Goal: Use online tool/utility: Utilize a website feature to perform a specific function

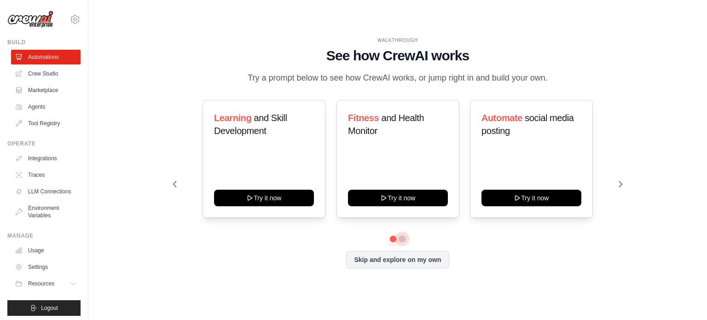
click at [403, 237] on button at bounding box center [402, 238] width 7 height 7
click at [394, 237] on button at bounding box center [393, 238] width 6 height 6
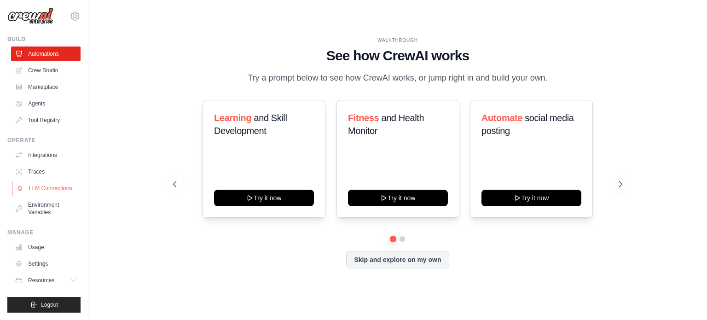
scroll to position [10, 0]
click at [620, 177] on button at bounding box center [621, 184] width 18 height 18
click at [622, 178] on button at bounding box center [621, 184] width 18 height 18
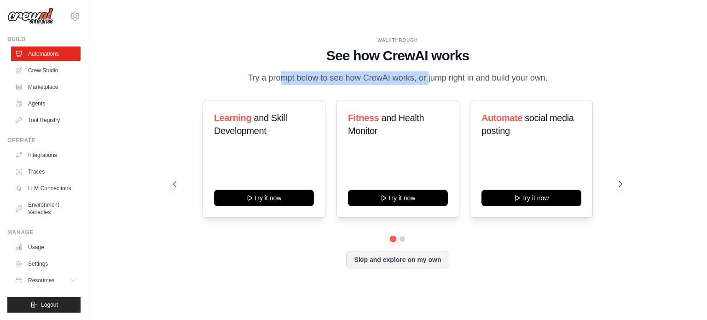
drag, startPoint x: 239, startPoint y: 77, endPoint x: 397, endPoint y: 82, distance: 158.1
click at [397, 82] on div "WALKTHROUGH See how CrewAI works Try a prompt below to see how CrewAI works, or…" at bounding box center [398, 61] width 450 height 48
click at [370, 82] on p "Try a prompt below to see how CrewAI works, or jump right in and build your own." at bounding box center [398, 77] width 310 height 13
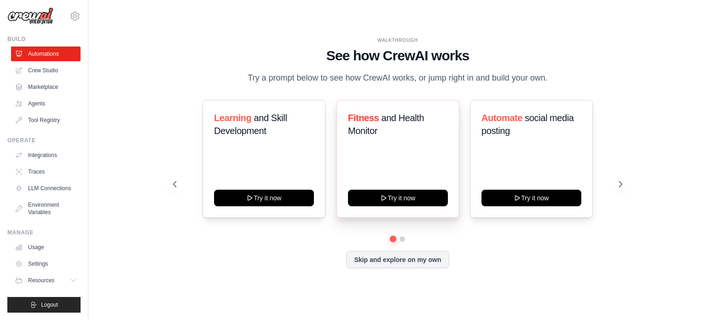
drag, startPoint x: 386, startPoint y: 129, endPoint x: 399, endPoint y: 125, distance: 14.0
click at [399, 125] on h3 "Fitness and Health Monitor" at bounding box center [398, 124] width 100 height 26
click at [618, 183] on icon at bounding box center [621, 184] width 9 height 9
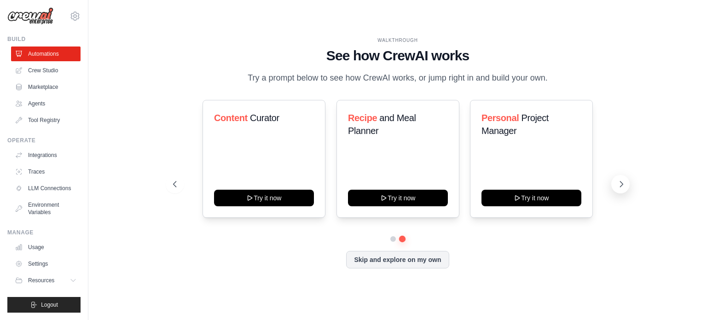
click at [623, 182] on icon at bounding box center [621, 184] width 9 height 9
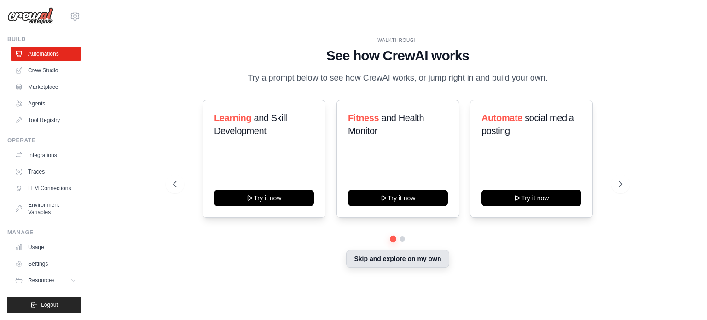
click at [438, 258] on button "Skip and explore on my own" at bounding box center [397, 259] width 103 height 18
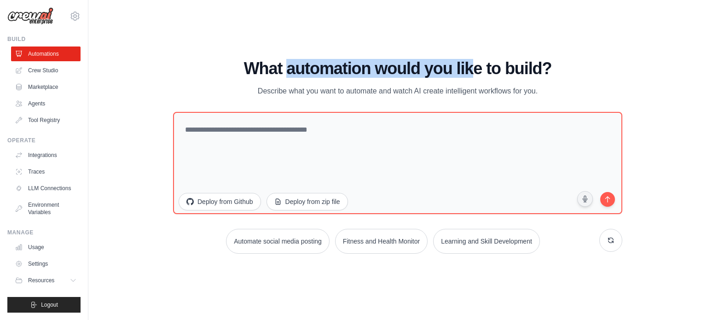
drag, startPoint x: 286, startPoint y: 77, endPoint x: 475, endPoint y: 76, distance: 188.9
click at [475, 76] on h1 "What automation would you like to build?" at bounding box center [398, 68] width 450 height 18
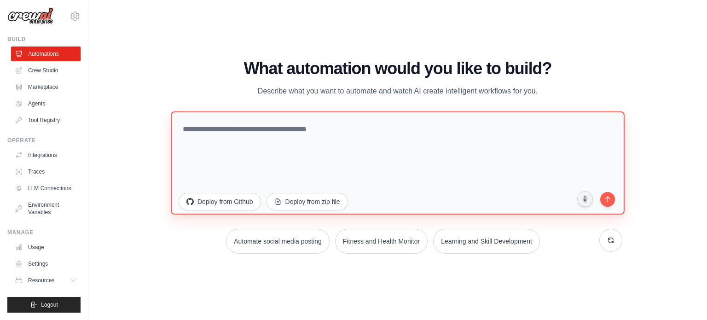
click at [412, 160] on textarea at bounding box center [398, 162] width 454 height 103
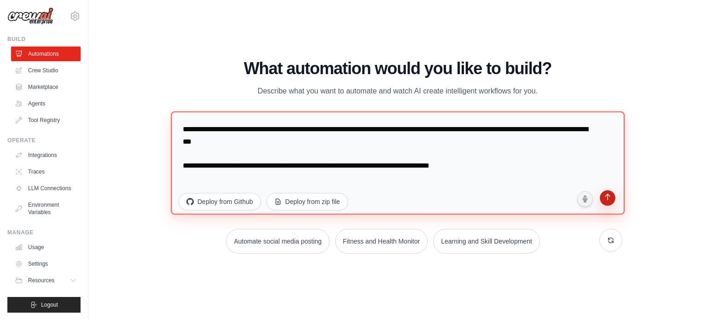
type textarea "**********"
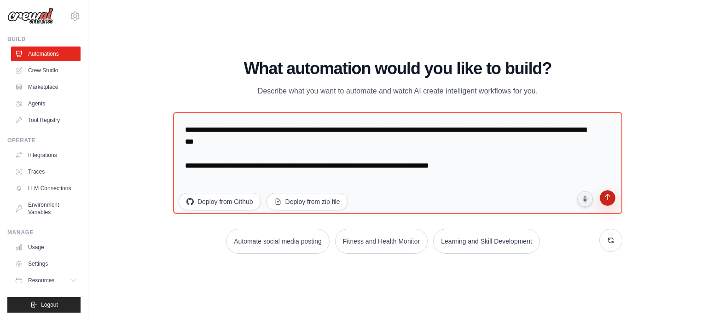
click at [610, 204] on button "submit" at bounding box center [608, 199] width 18 height 18
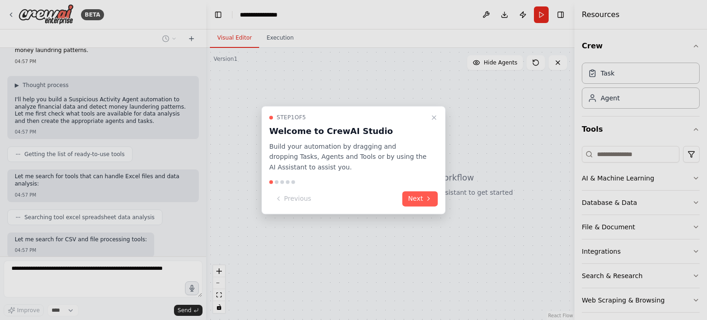
scroll to position [89, 0]
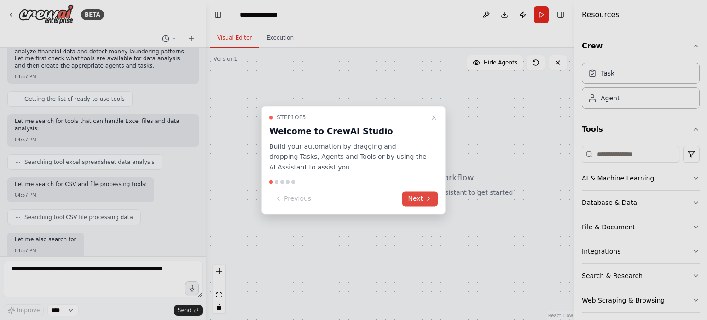
click at [421, 199] on button "Next" at bounding box center [420, 198] width 35 height 15
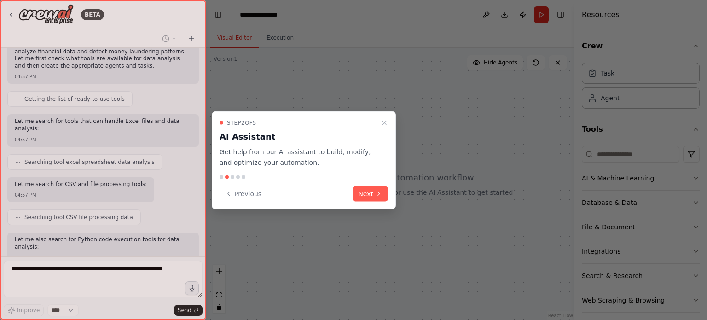
scroll to position [144, 0]
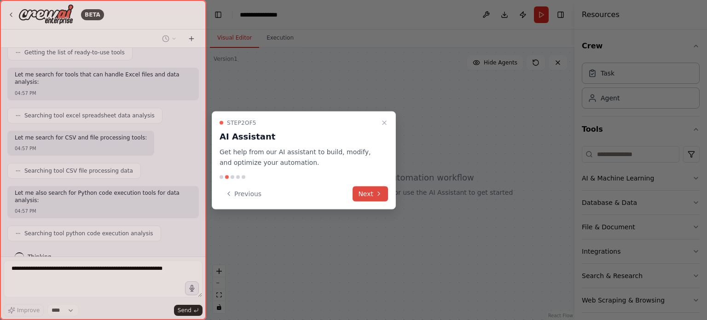
click at [362, 189] on button "Next" at bounding box center [370, 193] width 35 height 15
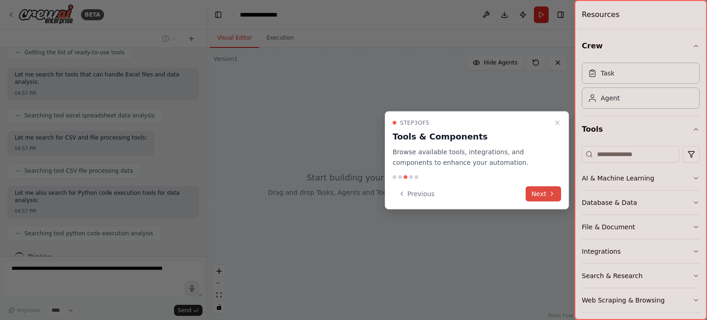
click at [544, 199] on button "Next" at bounding box center [543, 193] width 35 height 15
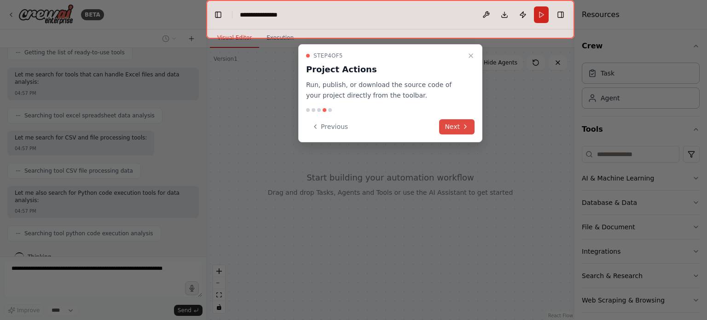
click at [458, 128] on button "Next" at bounding box center [456, 126] width 35 height 15
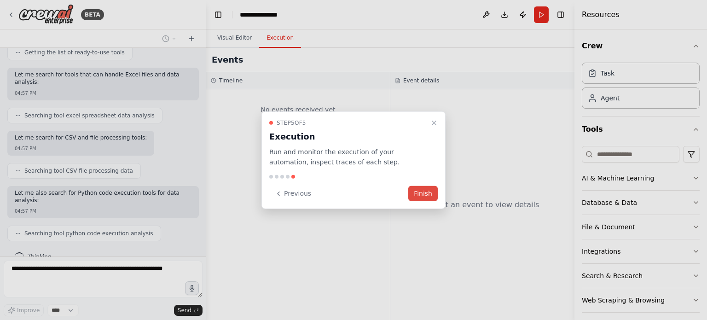
click at [418, 190] on button "Finish" at bounding box center [423, 193] width 29 height 15
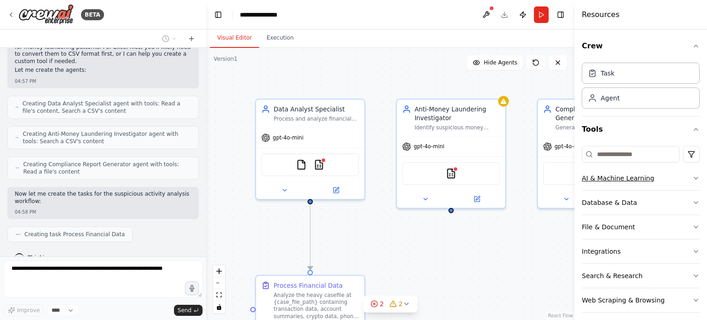
scroll to position [6, 0]
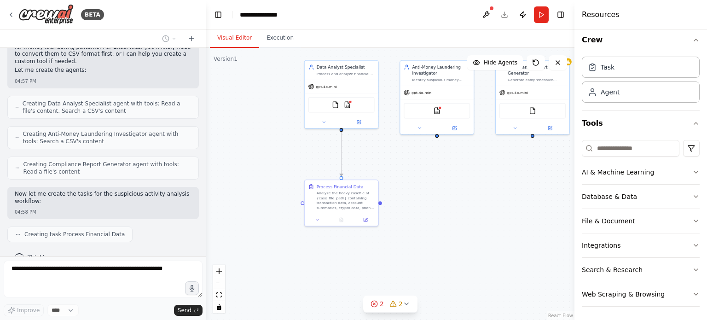
drag, startPoint x: 444, startPoint y: 283, endPoint x: 420, endPoint y: 201, distance: 85.9
click at [420, 201] on div ".deletable-edge-delete-btn { width: 20px; height: 20px; border: 0px solid #ffff…" at bounding box center [390, 184] width 368 height 272
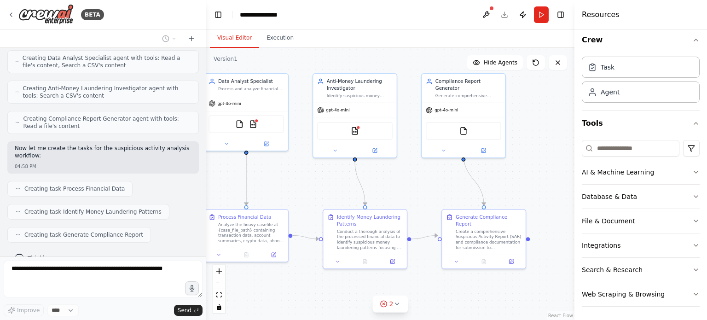
scroll to position [531, 0]
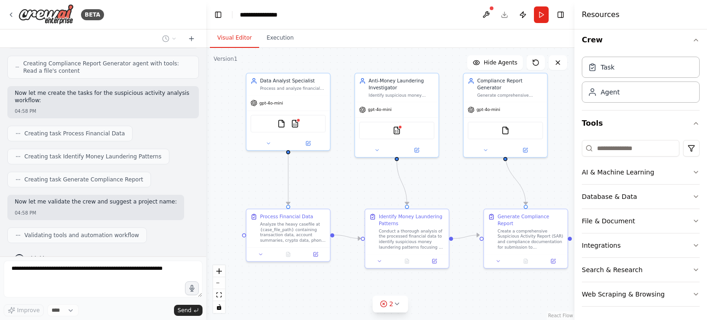
drag, startPoint x: 516, startPoint y: 280, endPoint x: 458, endPoint y: 300, distance: 61.3
click at [458, 300] on div ".deletable-edge-delete-btn { width: 20px; height: 20px; border: 0px solid #ffff…" at bounding box center [390, 184] width 368 height 272
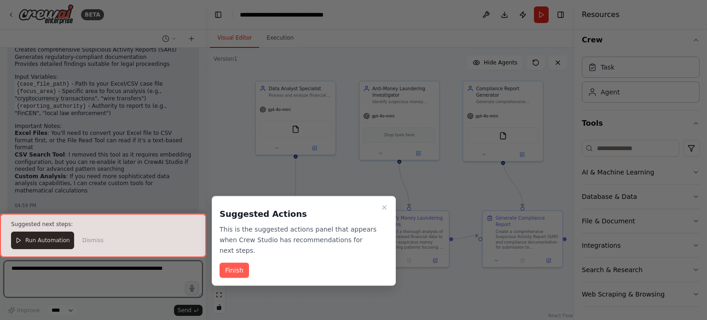
scroll to position [1153, 0]
click at [387, 206] on icon "Close walkthrough" at bounding box center [384, 207] width 7 height 7
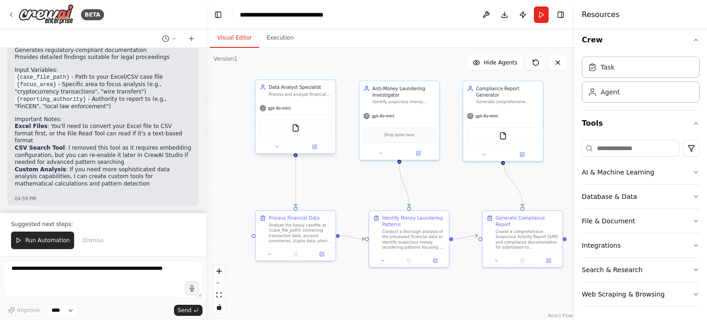
click at [308, 116] on div "gpt-4o-mini" at bounding box center [296, 108] width 80 height 14
click at [299, 101] on div "Data Analyst Specialist Process and analyze financial data from {case_file_path…" at bounding box center [296, 90] width 80 height 21
click at [287, 242] on div "Analyze the heavy casefile at {case_file_path} containing transaction data, acc…" at bounding box center [300, 232] width 63 height 21
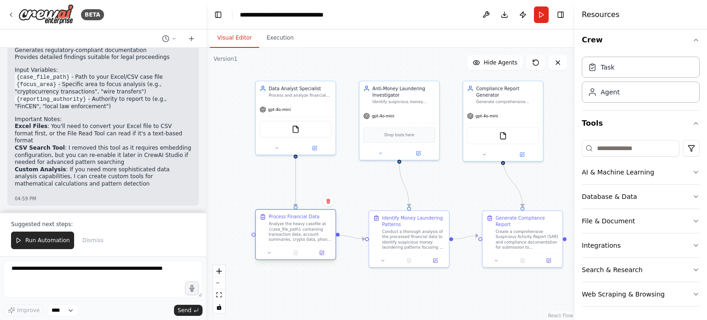
click at [287, 242] on div "Analyze the heavy casefile at {case_file_path} containing transaction data, acc…" at bounding box center [300, 232] width 63 height 21
click at [323, 255] on icon at bounding box center [322, 253] width 4 height 4
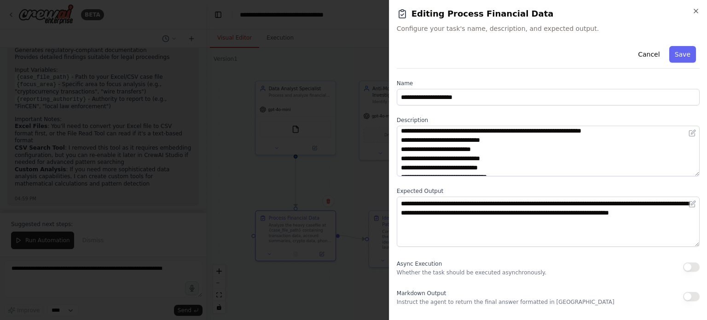
scroll to position [37, 0]
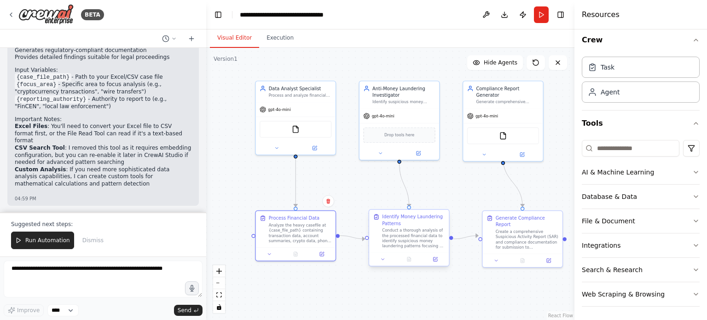
click at [412, 242] on div "Conduct a thorough analysis of the processed financial data to identify suspici…" at bounding box center [413, 238] width 63 height 21
click at [407, 252] on div "Identify Money Laundering Patterns Conduct a thorough analysis of the processed…" at bounding box center [409, 231] width 80 height 43
click at [414, 248] on div "Conduct a thorough analysis of the processed financial data to identify suspici…" at bounding box center [413, 238] width 63 height 21
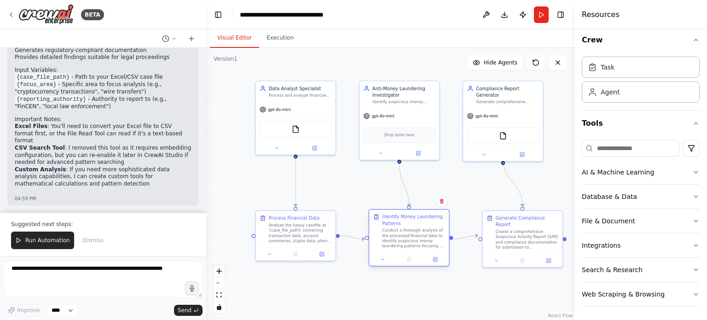
click at [437, 266] on div at bounding box center [409, 258] width 80 height 13
click at [439, 263] on button at bounding box center [435, 260] width 22 height 8
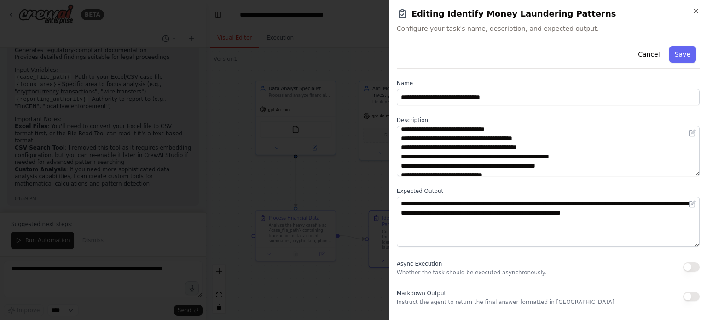
scroll to position [64, 0]
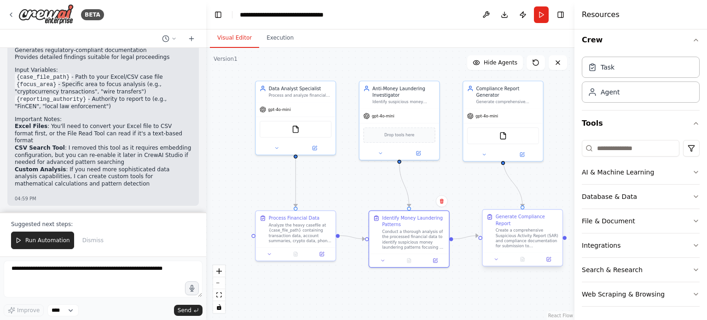
click at [520, 244] on div "Create a comprehensive Suspicious Activity Report (SAR) and compliance document…" at bounding box center [527, 238] width 63 height 21
click at [548, 266] on div at bounding box center [523, 258] width 80 height 13
click at [547, 261] on icon at bounding box center [549, 259] width 4 height 4
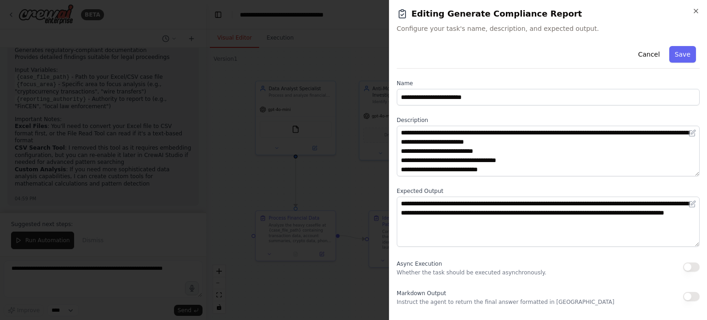
scroll to position [55, 0]
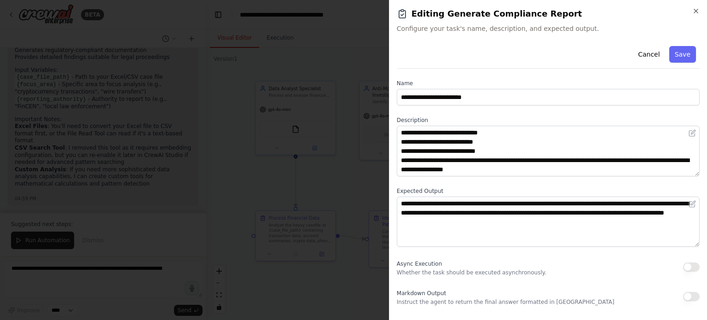
click at [359, 188] on div at bounding box center [353, 160] width 707 height 320
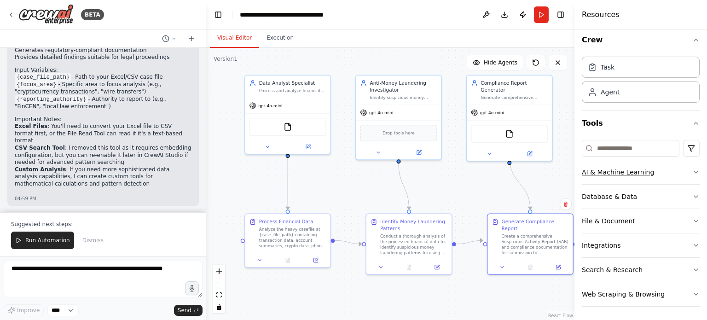
click at [624, 172] on div "AI & Machine Learning" at bounding box center [618, 172] width 72 height 9
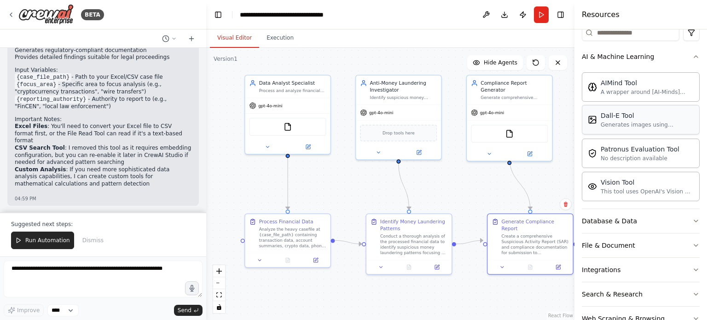
scroll to position [0, 0]
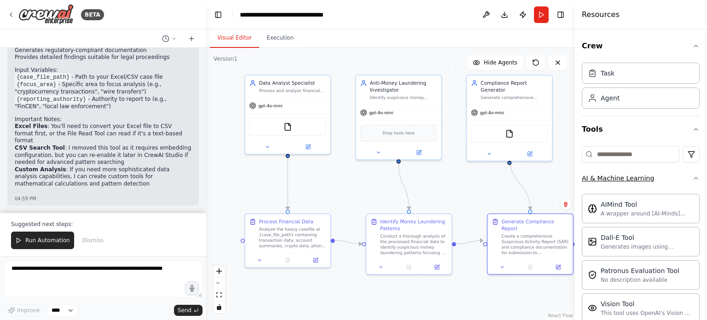
click at [629, 179] on div "AI & Machine Learning" at bounding box center [618, 178] width 72 height 9
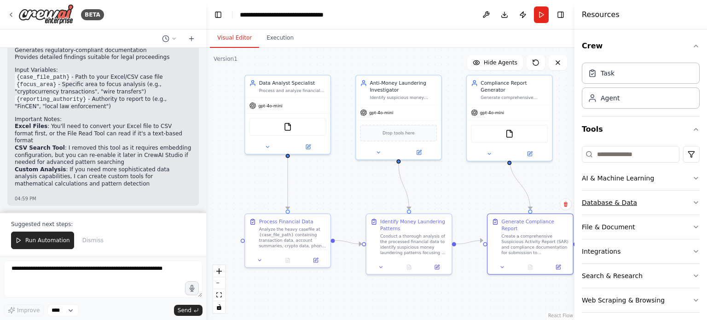
click at [631, 204] on button "Database & Data" at bounding box center [641, 203] width 118 height 24
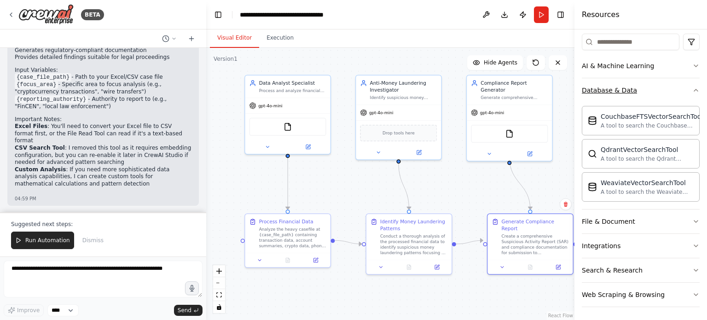
scroll to position [112, 0]
click at [634, 88] on button "Database & Data" at bounding box center [641, 90] width 118 height 24
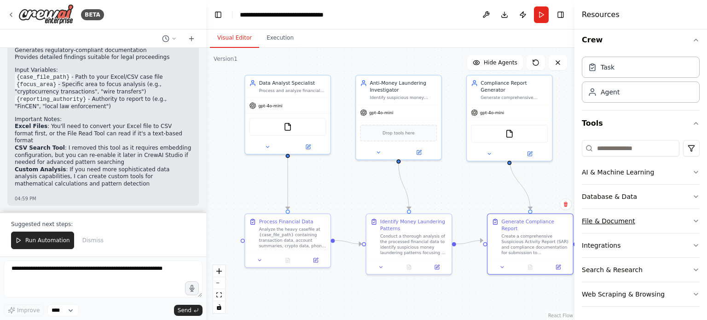
click at [630, 228] on button "File & Document" at bounding box center [641, 221] width 118 height 24
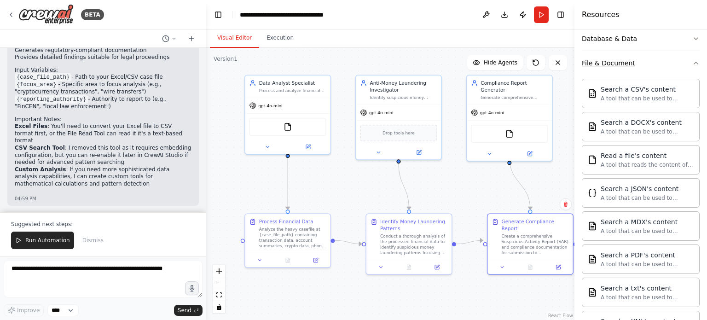
scroll to position [171, 0]
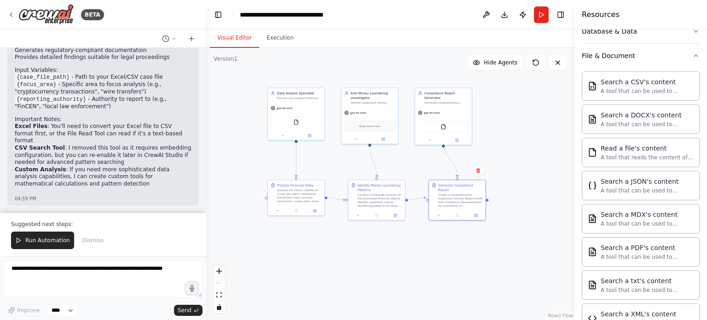
drag, startPoint x: 479, startPoint y: 205, endPoint x: 423, endPoint y: 176, distance: 62.4
click at [423, 176] on div ".deletable-edge-delete-btn { width: 20px; height: 20px; border: 0px solid #ffff…" at bounding box center [390, 184] width 368 height 272
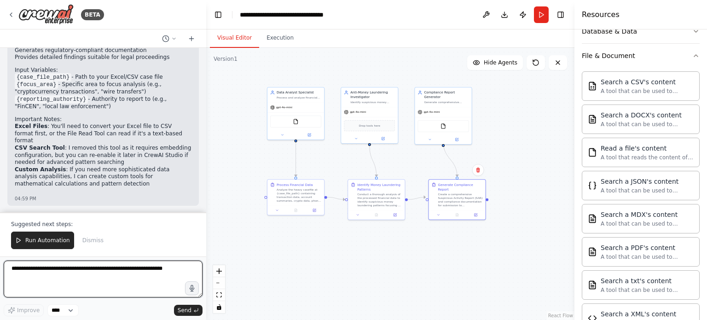
click at [102, 271] on textarea at bounding box center [103, 279] width 199 height 37
type textarea "**********"
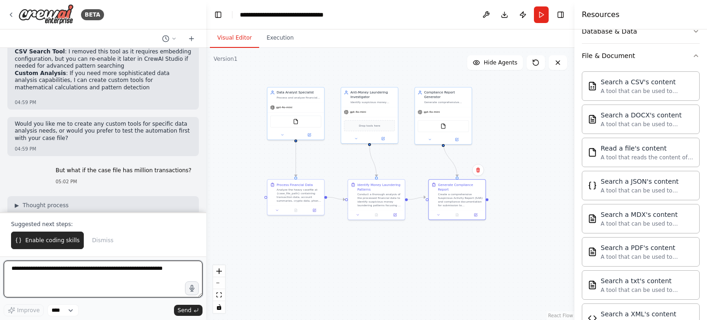
scroll to position [1257, 0]
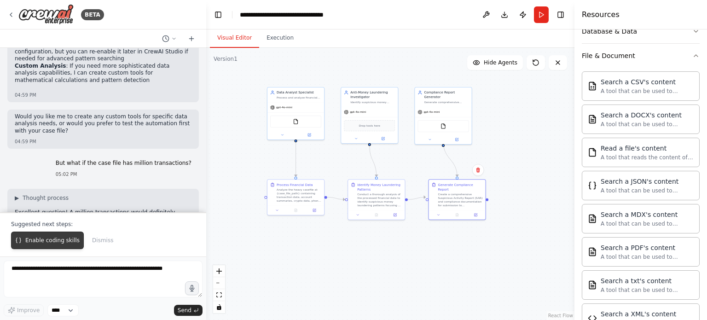
click at [60, 243] on span "Enable coding skills" at bounding box center [52, 240] width 54 height 7
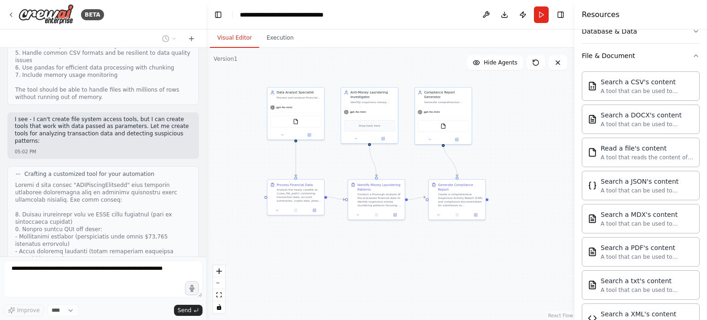
scroll to position [1993, 0]
drag, startPoint x: 62, startPoint y: 148, endPoint x: 111, endPoint y: 156, distance: 49.4
click at [111, 182] on div at bounding box center [103, 307] width 176 height 251
drag, startPoint x: 40, startPoint y: 160, endPoint x: 67, endPoint y: 173, distance: 29.5
click at [67, 182] on div at bounding box center [103, 307] width 176 height 251
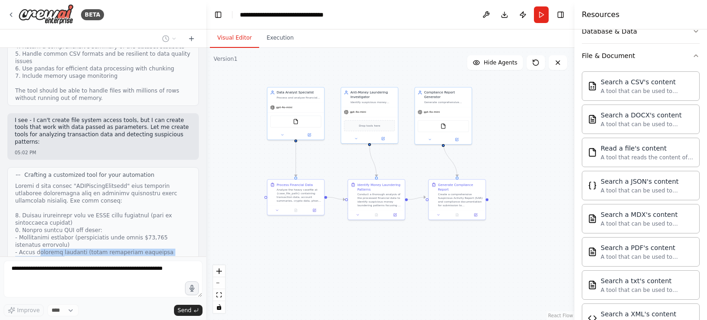
click at [74, 182] on div at bounding box center [103, 307] width 176 height 251
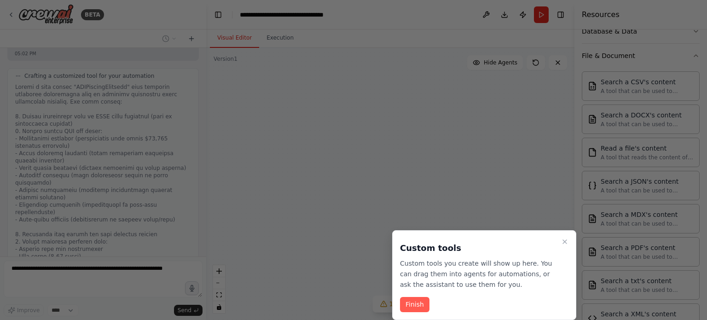
scroll to position [2152, 0]
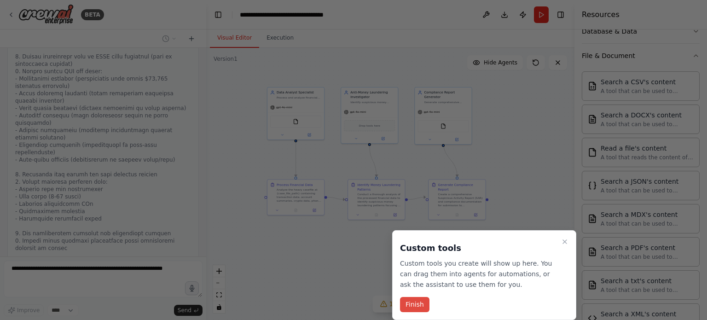
click at [417, 299] on button "Finish" at bounding box center [414, 304] width 29 height 15
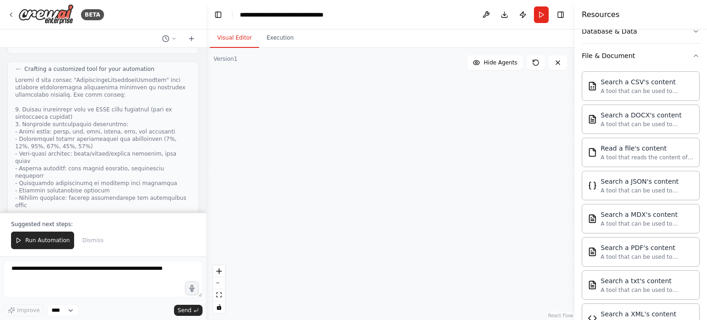
scroll to position [3265, 0]
